Goal: Task Accomplishment & Management: Manage account settings

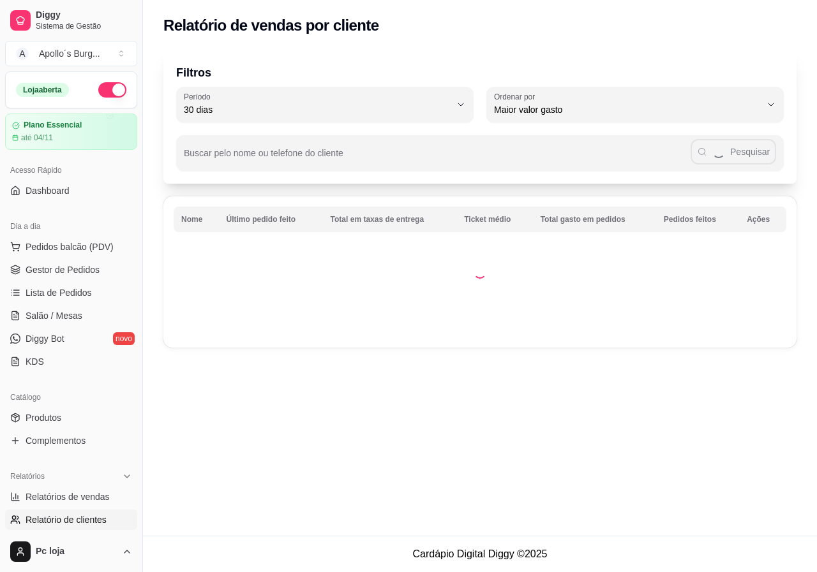
select select "30"
select select "HIGHEST_TOTAL_SPENT_WITH_ORDERS"
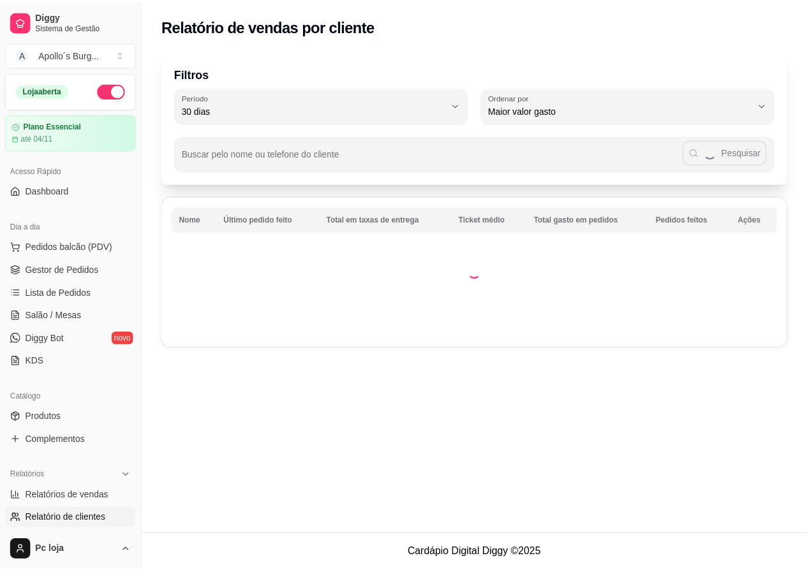
scroll to position [319, 0]
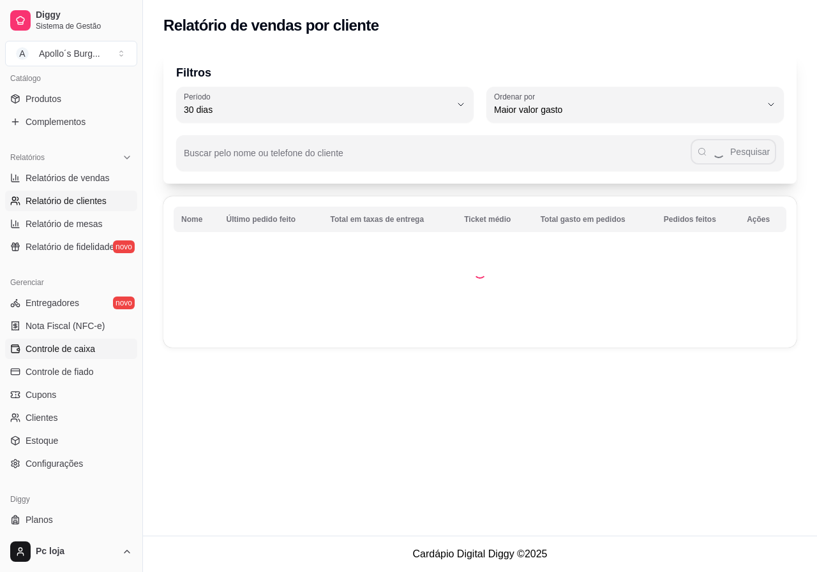
click at [63, 347] on span "Controle de caixa" at bounding box center [61, 349] width 70 height 13
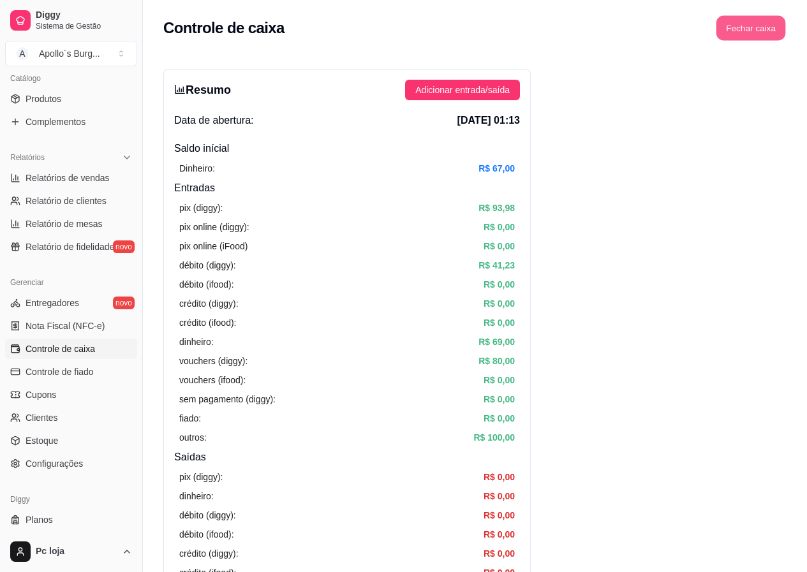
click at [765, 33] on button "Fechar caixa" at bounding box center [752, 28] width 70 height 25
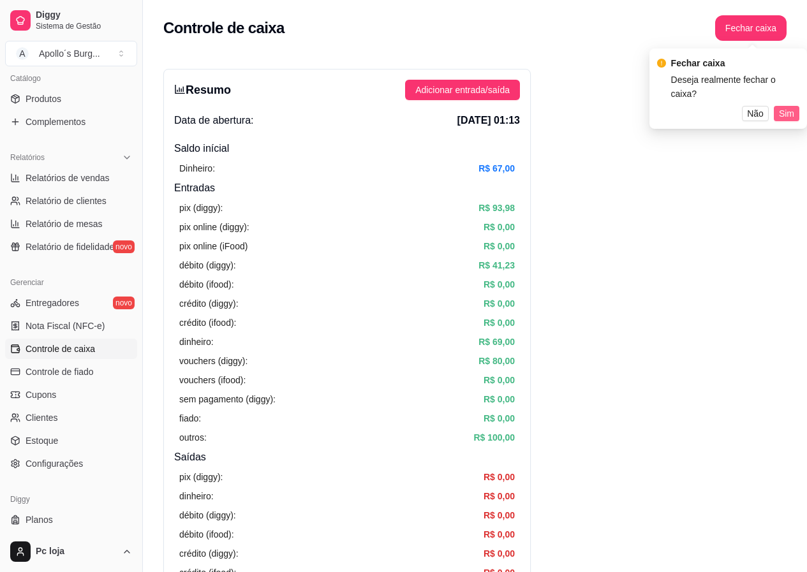
click at [784, 107] on span "Sim" at bounding box center [786, 114] width 15 height 14
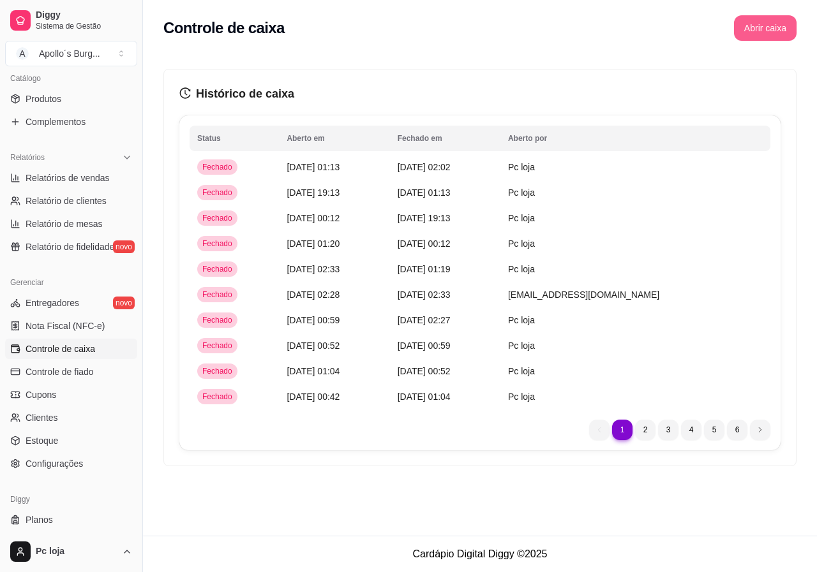
click at [763, 31] on button "Abrir caixa" at bounding box center [765, 28] width 63 height 26
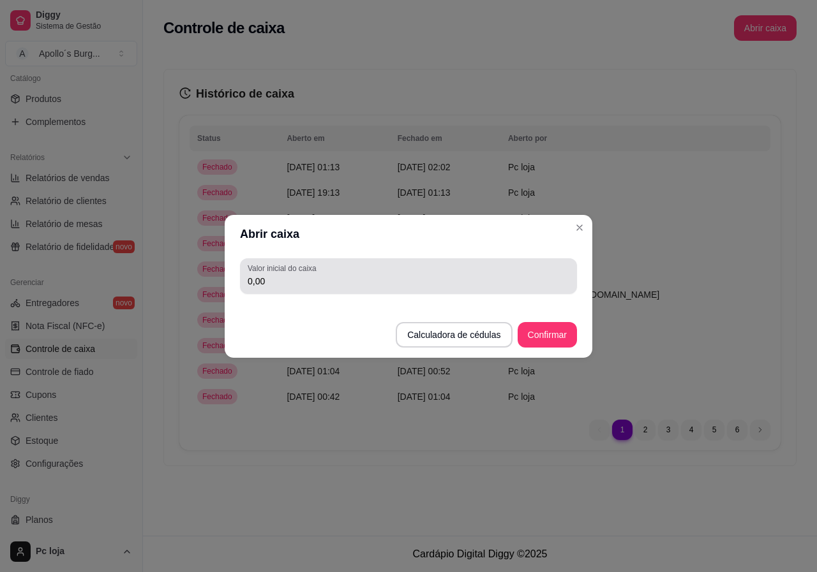
click at [370, 291] on div "Valor inicial do caixa 0,00" at bounding box center [408, 276] width 337 height 36
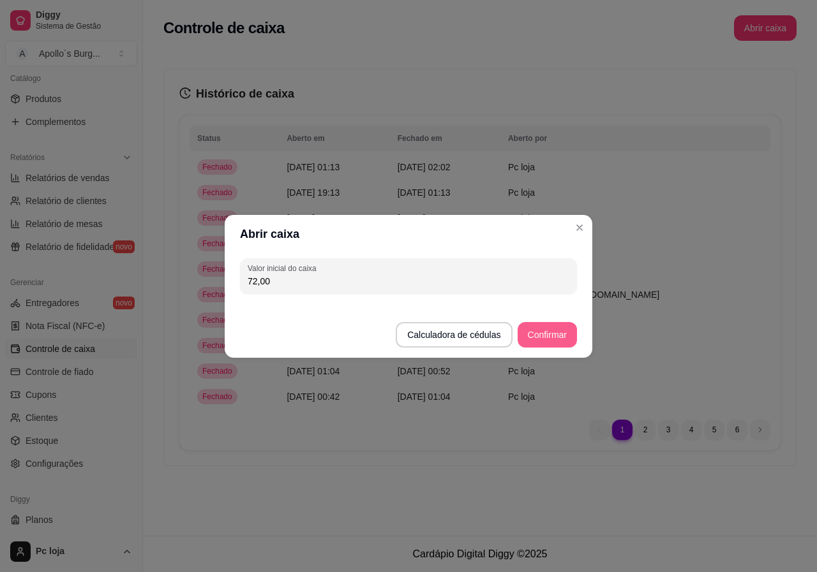
type input "72,00"
click at [557, 334] on button "Confirmar" at bounding box center [547, 335] width 59 height 26
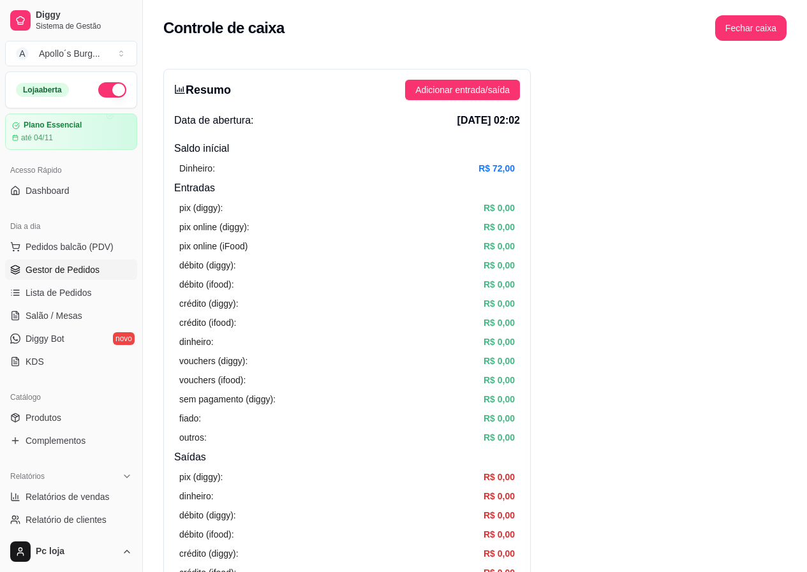
click at [51, 267] on span "Gestor de Pedidos" at bounding box center [63, 270] width 74 height 13
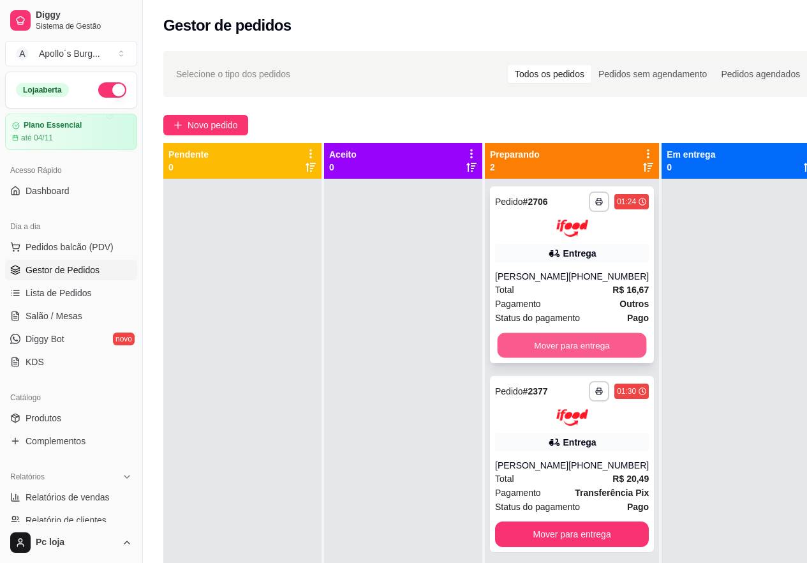
click at [609, 350] on button "Mover para entrega" at bounding box center [572, 344] width 149 height 25
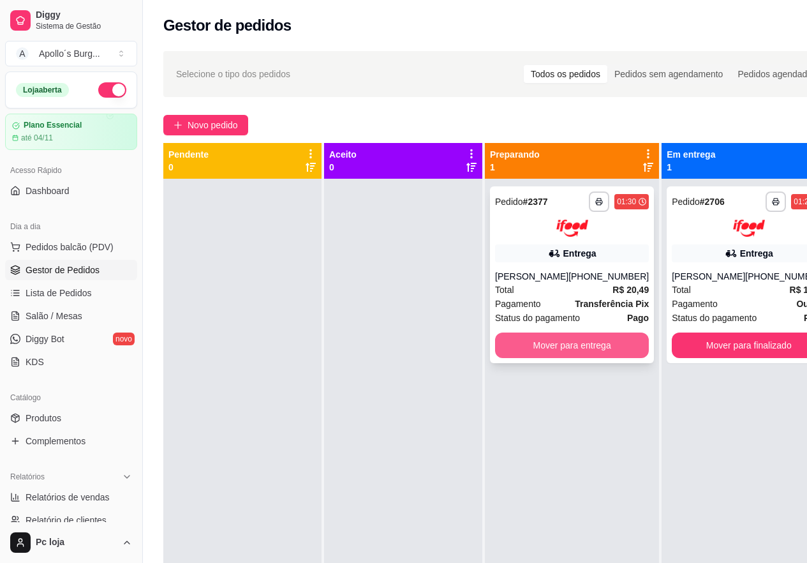
click at [615, 340] on button "Mover para entrega" at bounding box center [572, 345] width 154 height 26
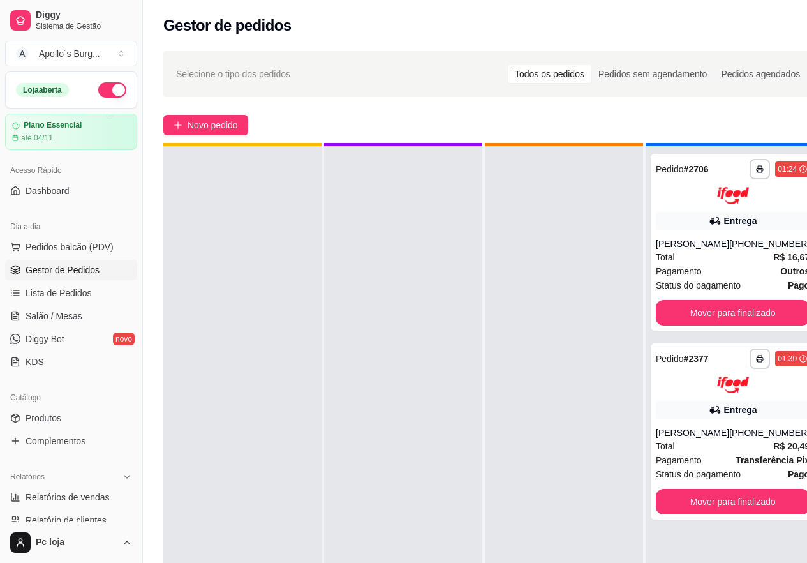
scroll to position [36, 0]
